Goal: Task Accomplishment & Management: Manage account settings

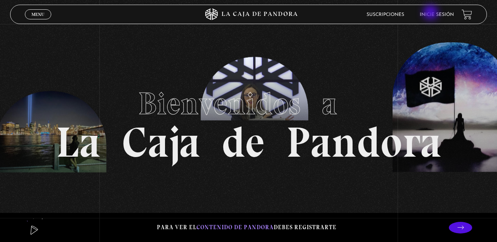
click at [432, 13] on link "Inicie sesión" at bounding box center [437, 14] width 34 height 5
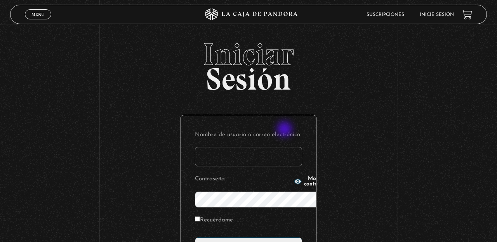
click at [286, 147] on input "Nombre de usuario o correo electrónico" at bounding box center [248, 156] width 107 height 19
type input "vvasquezf"
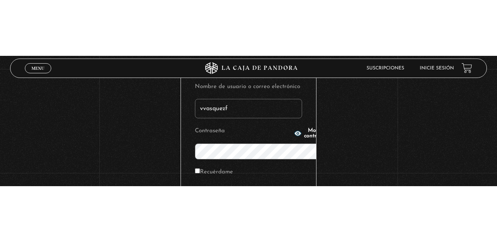
scroll to position [12, 0]
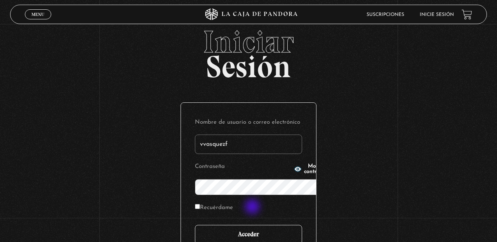
click at [253, 225] on input "Acceder" at bounding box center [248, 234] width 107 height 19
